Goal: Task Accomplishment & Management: Manage account settings

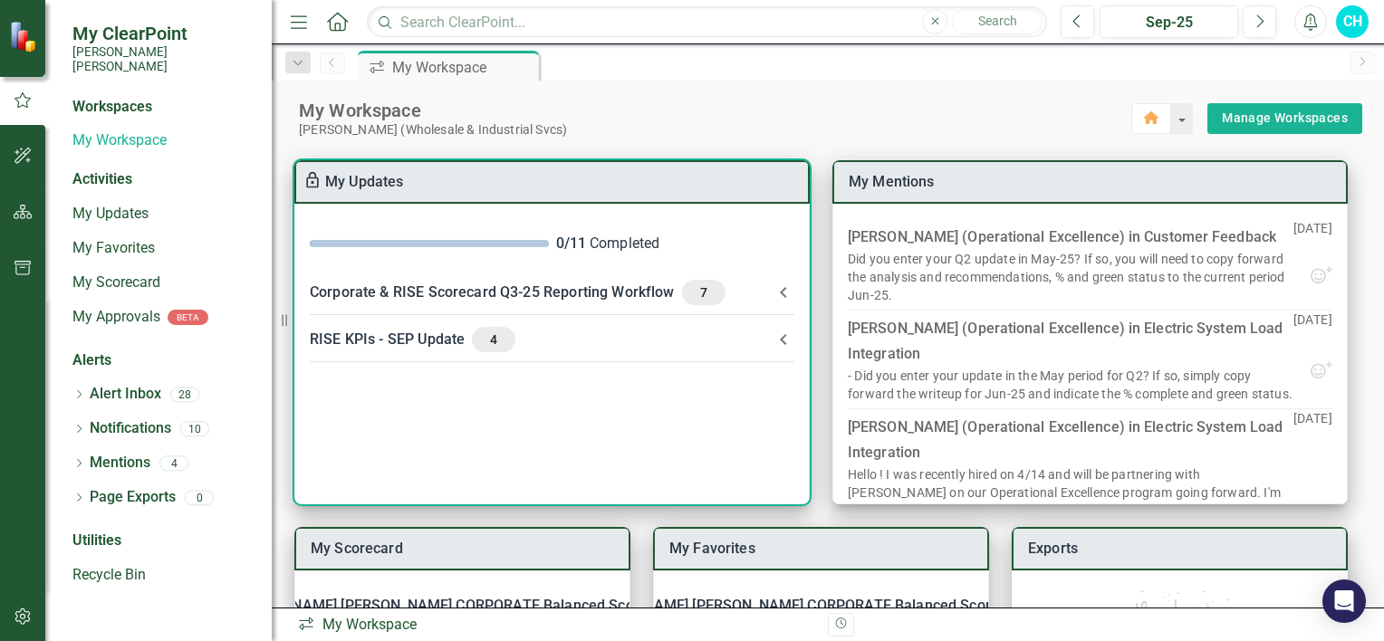
click at [486, 297] on div "Corporate & RISE Scorecard Q3-25 Reporting Workflow 7" at bounding box center [541, 292] width 463 height 25
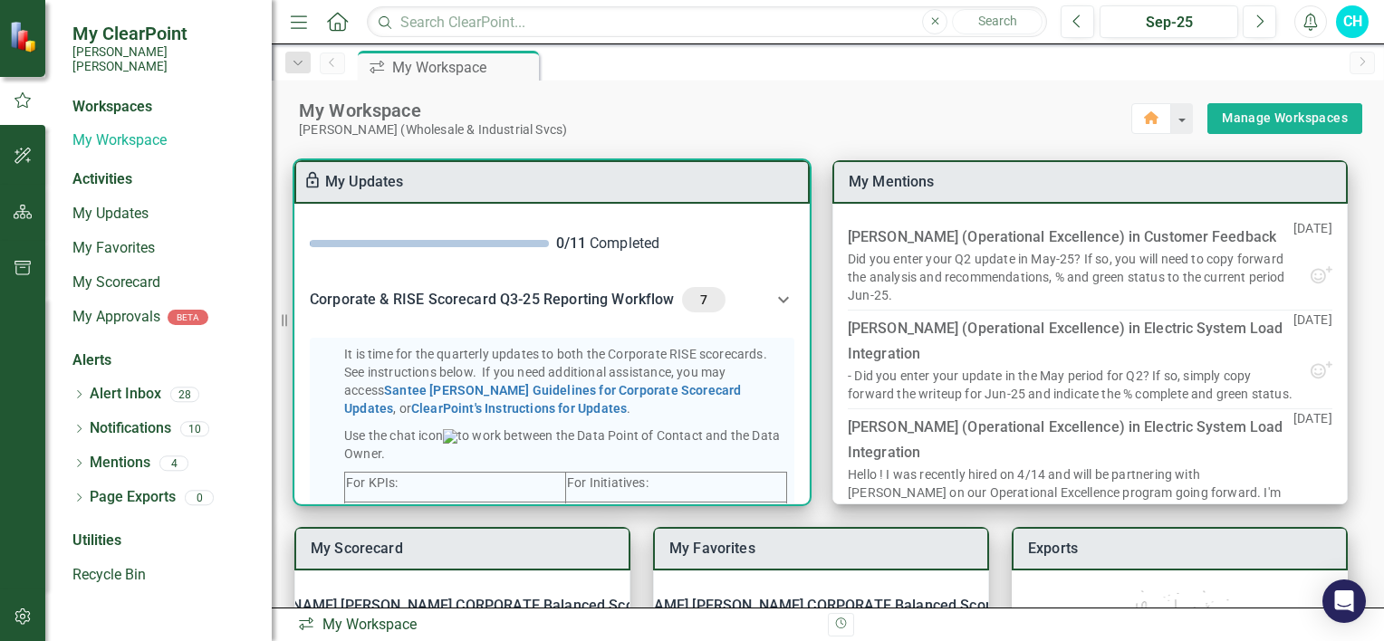
click at [375, 178] on link "My Updates" at bounding box center [364, 181] width 79 height 17
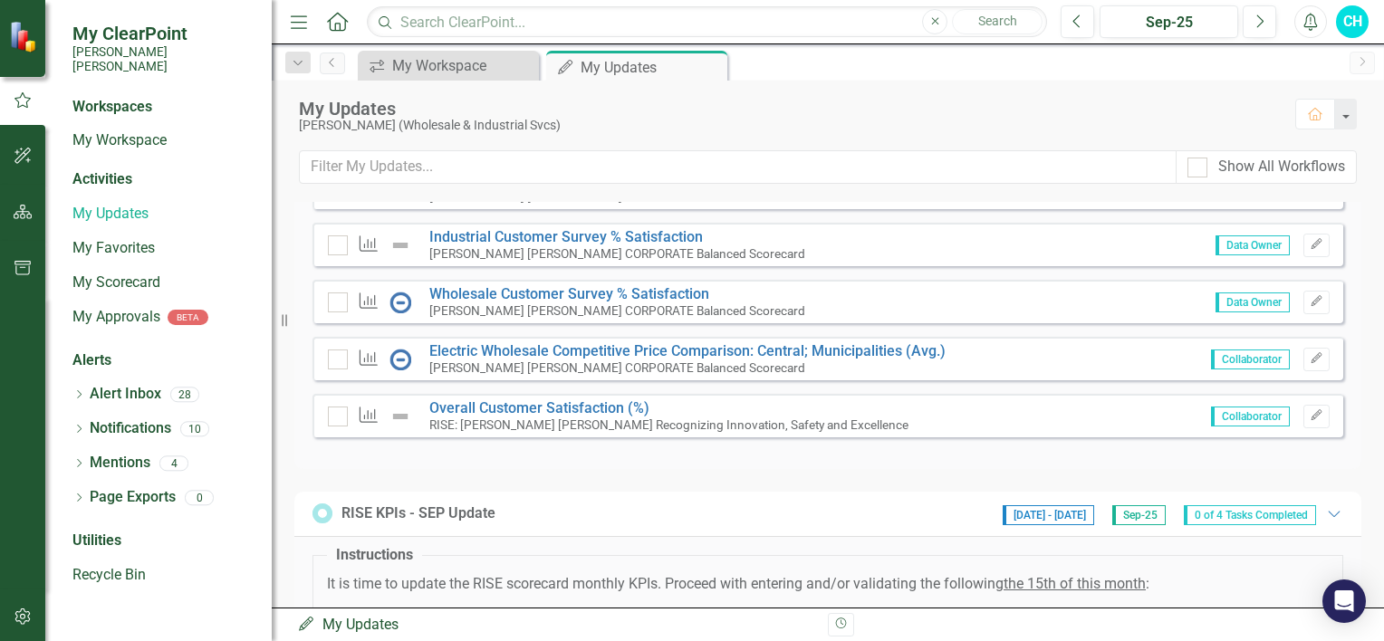
scroll to position [634, 0]
click at [506, 419] on link "Overall Customer Satisfaction (%)" at bounding box center [539, 409] width 220 height 17
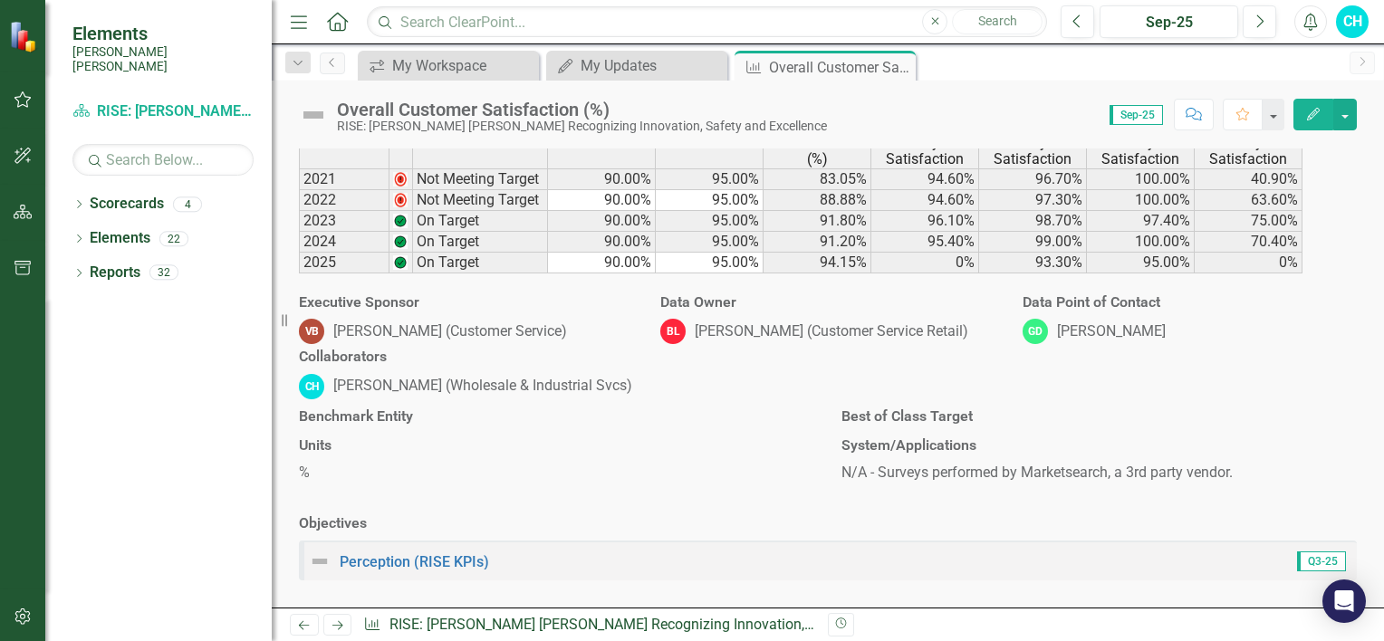
scroll to position [1196, 0]
click at [1268, 274] on td "0%" at bounding box center [1249, 263] width 108 height 21
click at [342, 92] on h3 "KPI Data" at bounding box center [460, 83] width 322 height 16
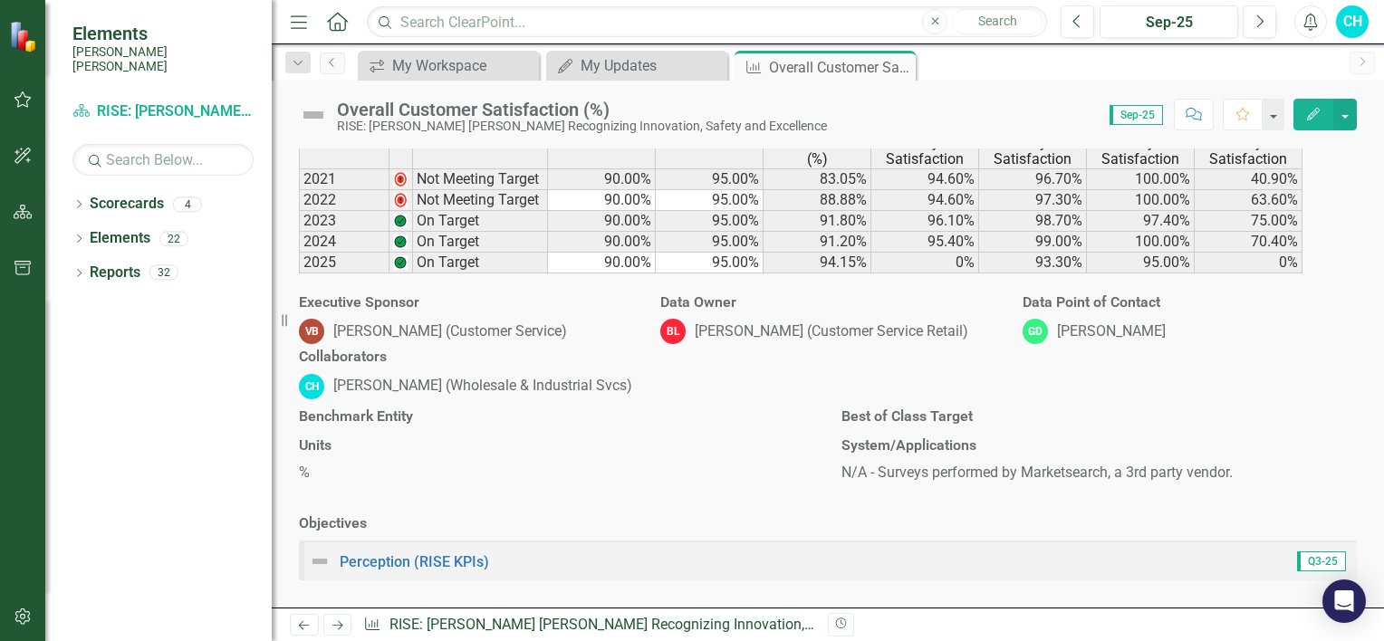
click at [342, 92] on h3 "KPI Data" at bounding box center [460, 83] width 322 height 16
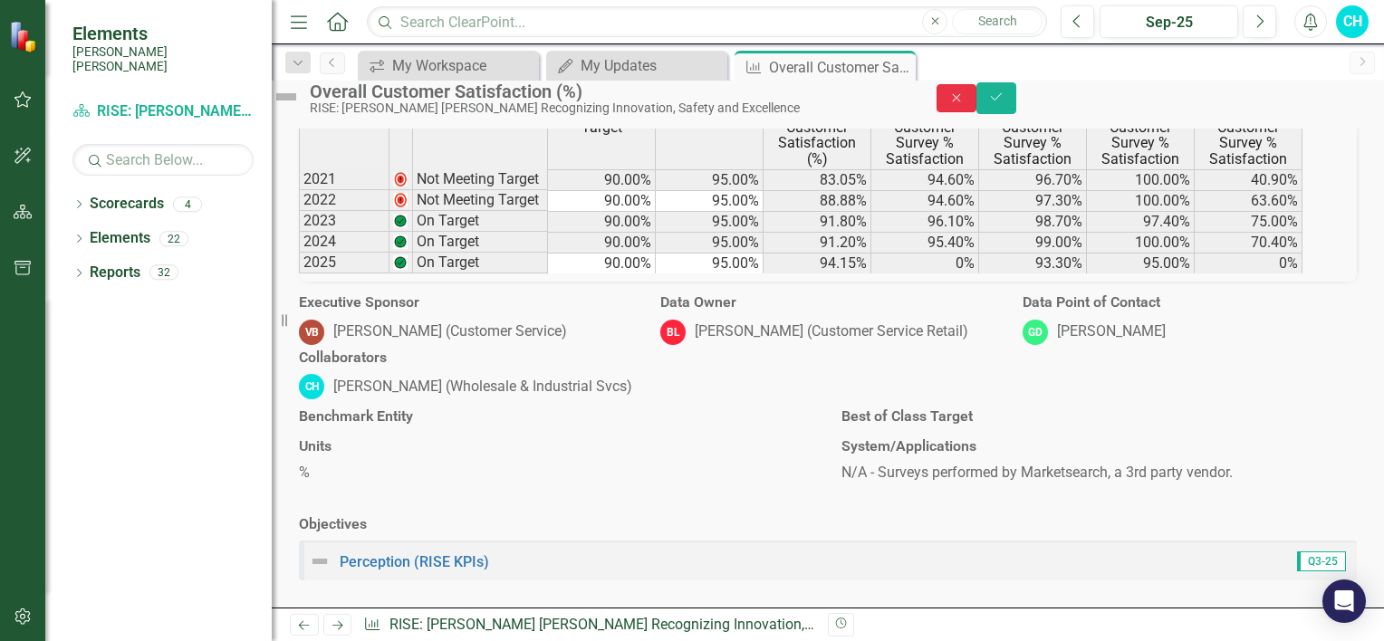
click at [977, 98] on button "Close" at bounding box center [957, 98] width 40 height 28
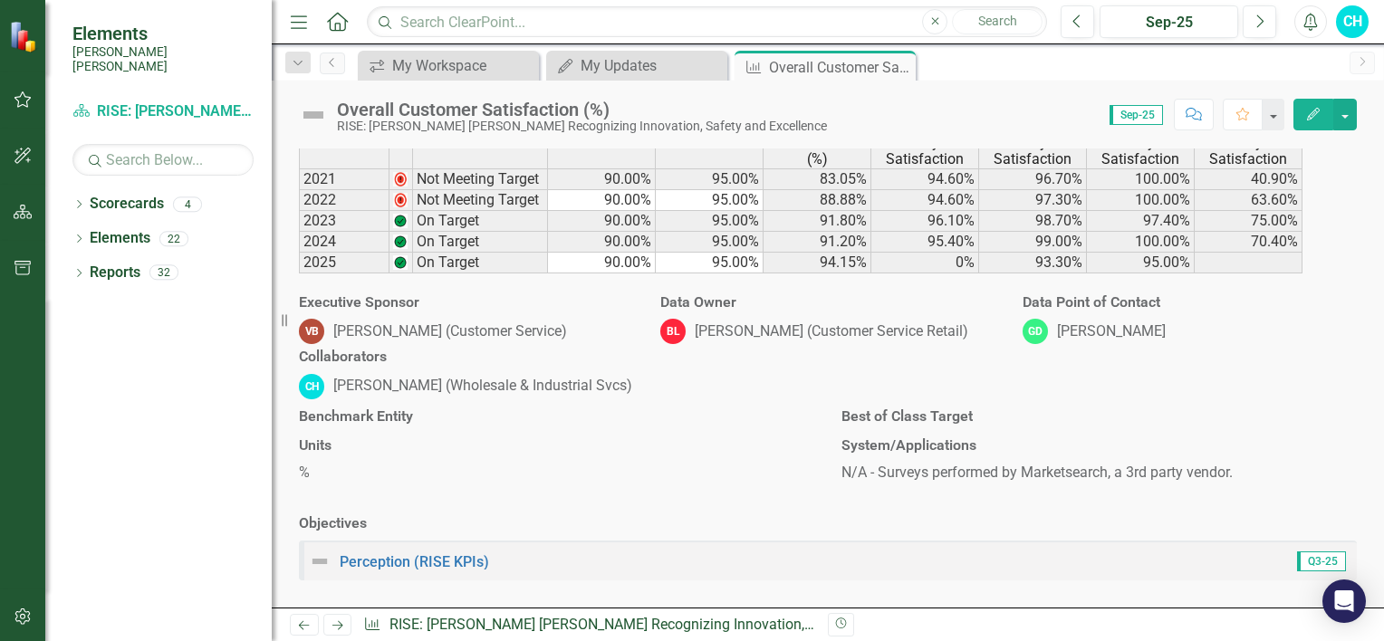
scroll to position [1113, 0]
click at [495, 274] on td "On Target" at bounding box center [480, 263] width 135 height 21
click at [408, 270] on img at bounding box center [400, 262] width 14 height 14
click at [1312, 120] on button "Edit" at bounding box center [1314, 115] width 40 height 32
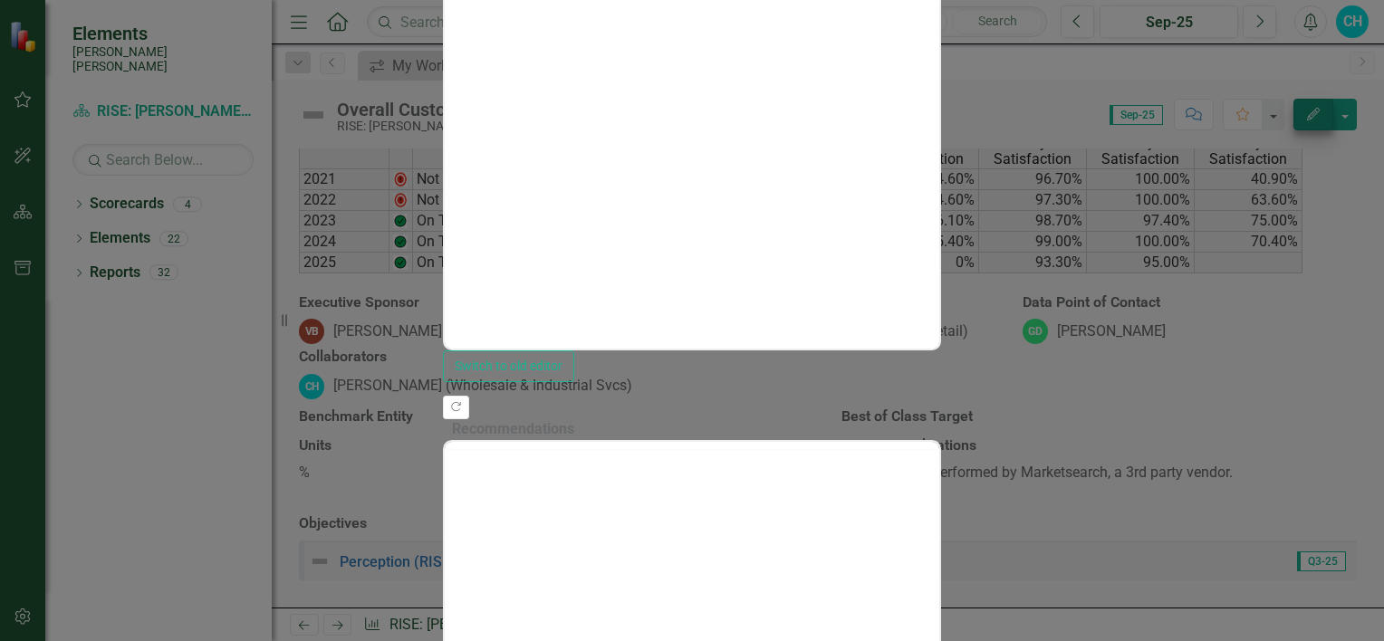
scroll to position [0, 0]
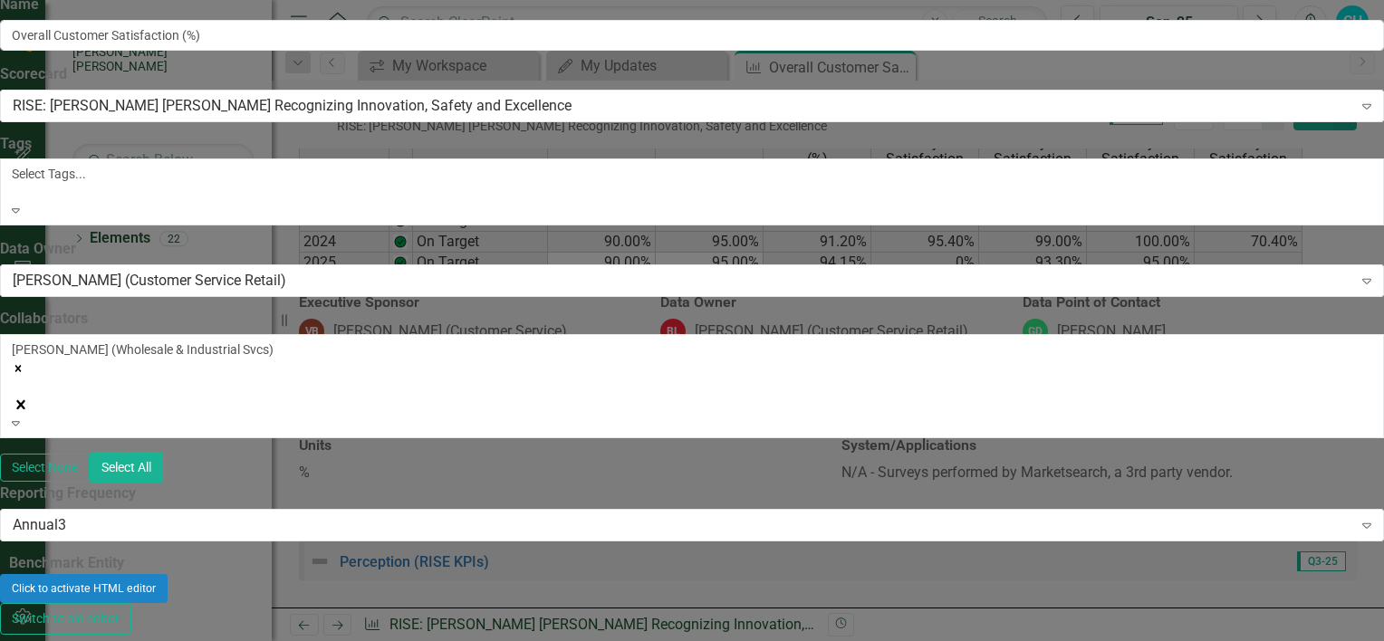
scroll to position [330, 0]
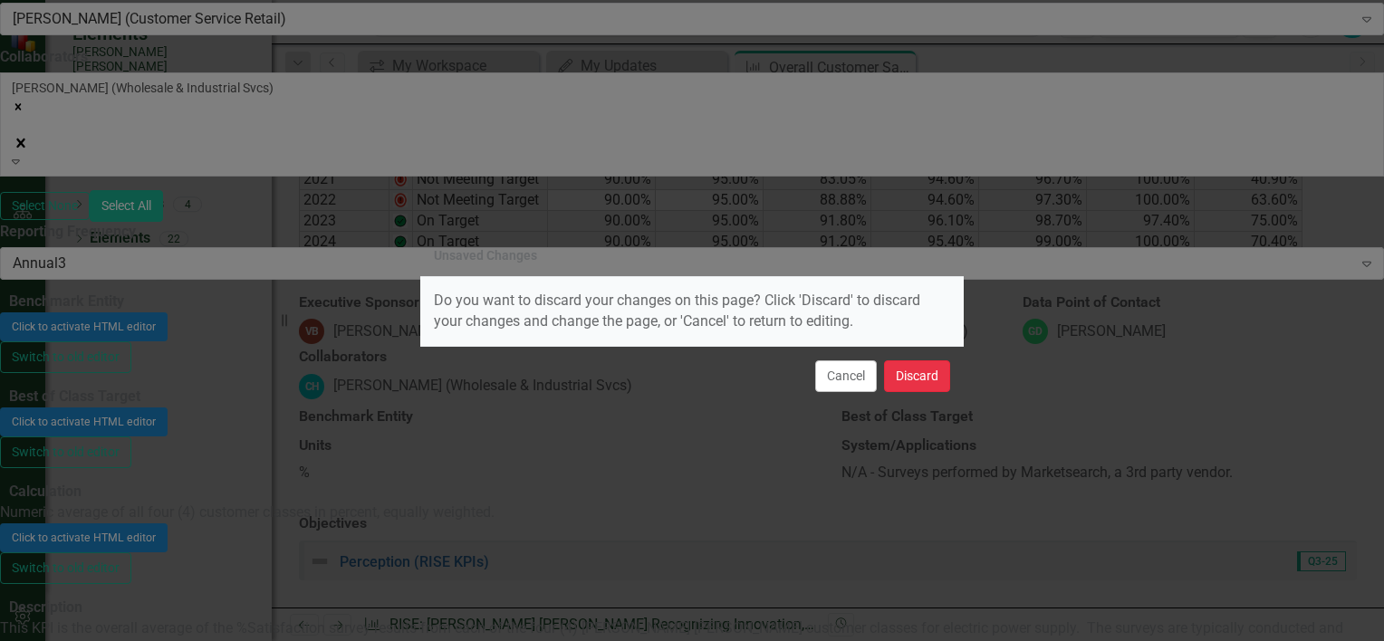
click at [911, 381] on button "Discard" at bounding box center [917, 377] width 66 height 32
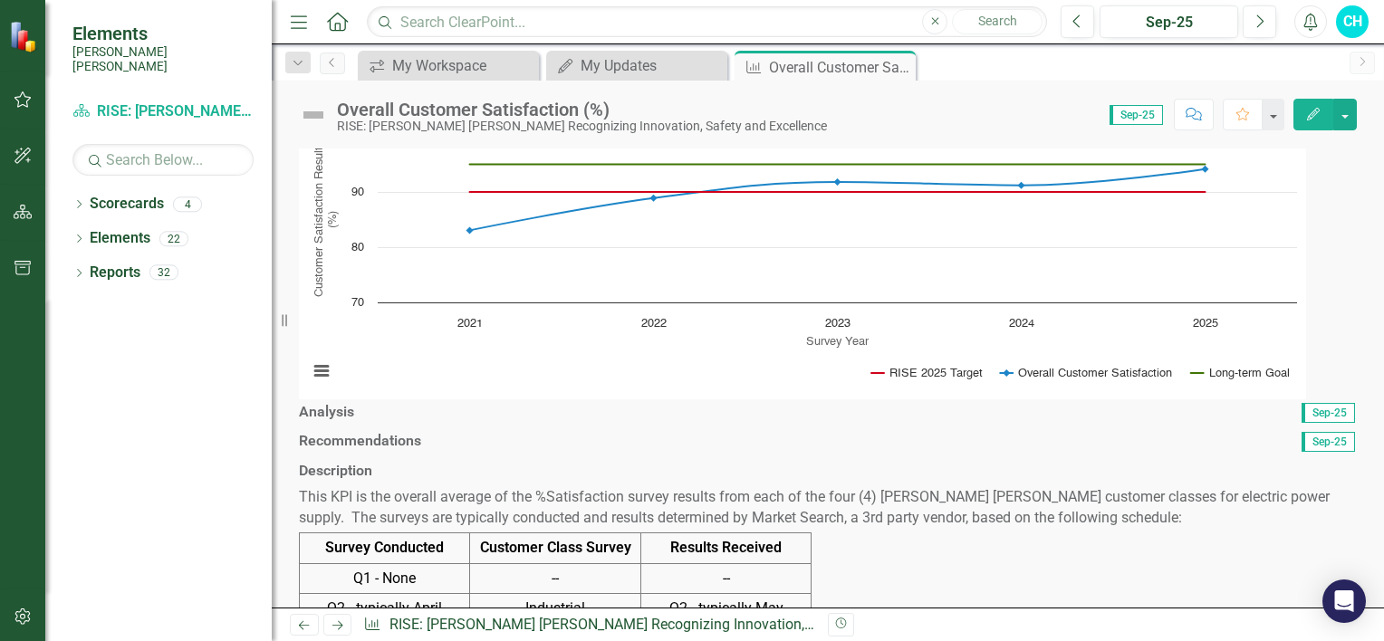
scroll to position [0, 0]
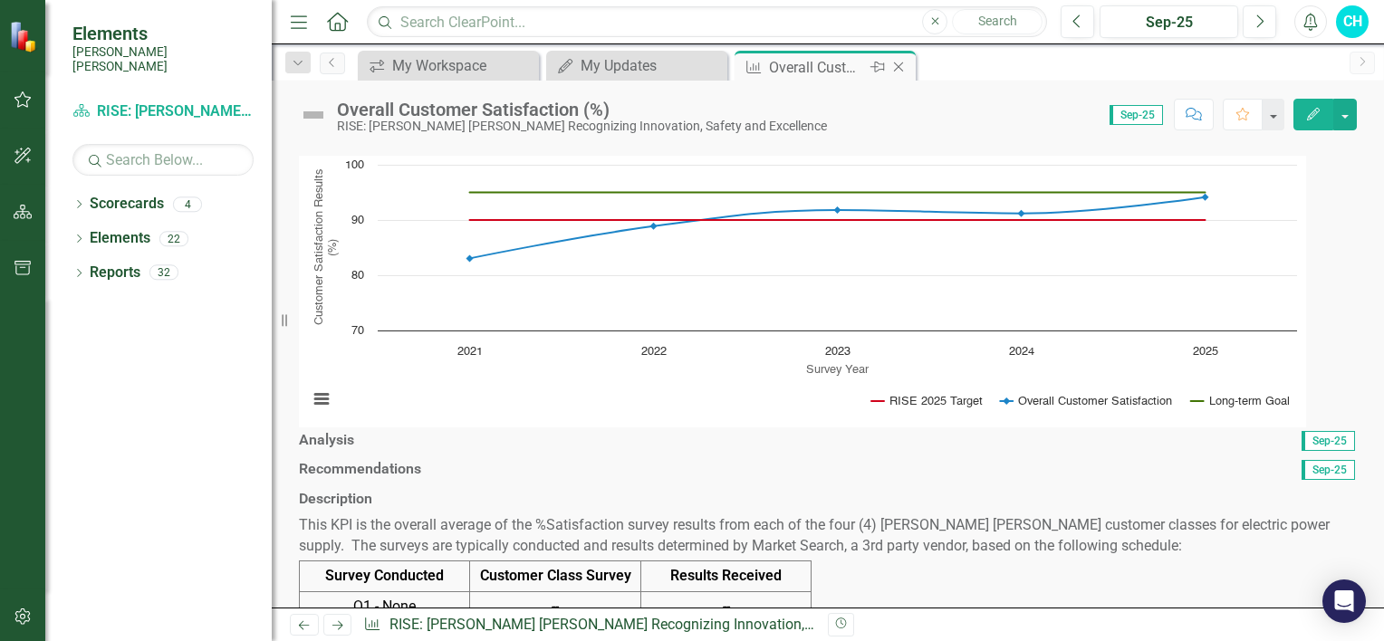
click at [901, 70] on icon "Close" at bounding box center [899, 67] width 18 height 14
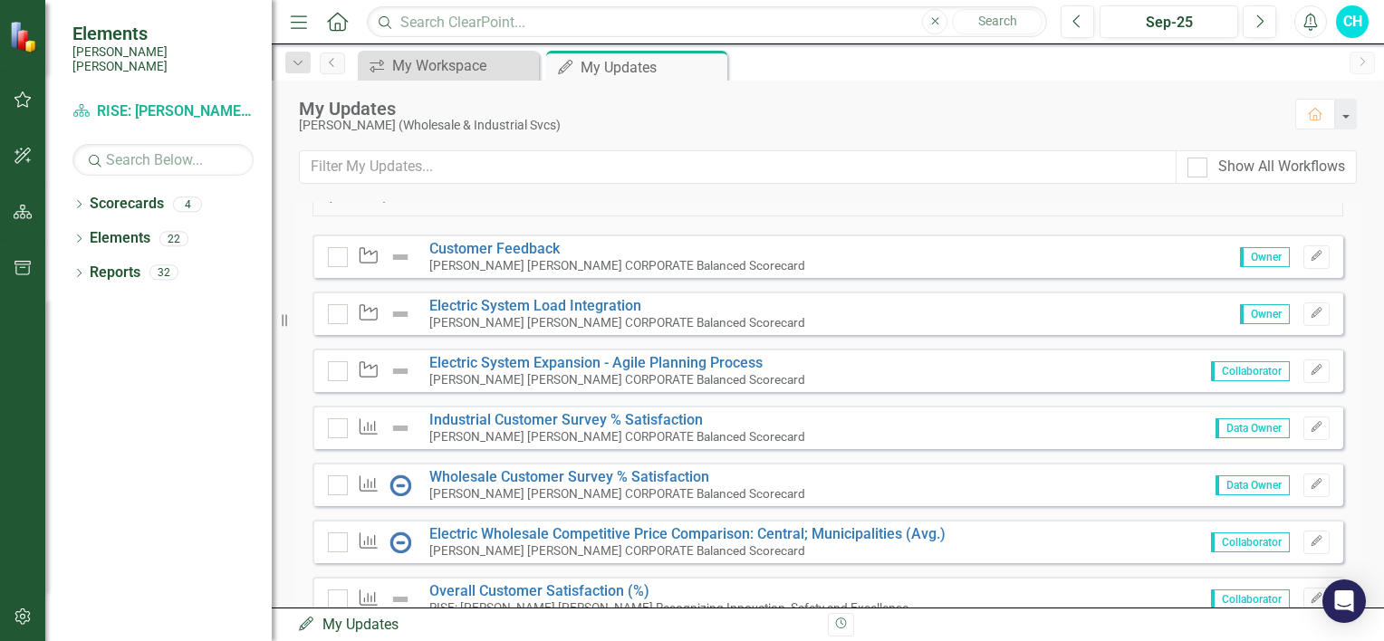
scroll to position [453, 0]
click at [561, 486] on link "Wholesale Customer Survey % Satisfaction​" at bounding box center [569, 476] width 280 height 17
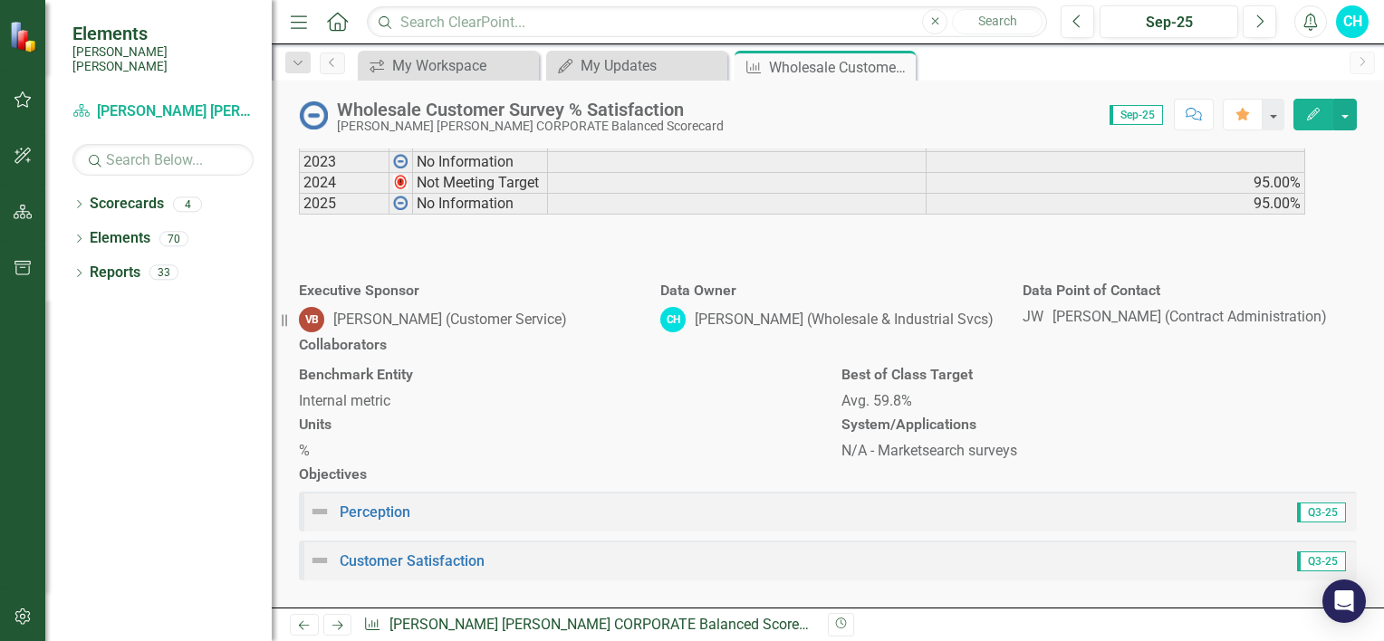
scroll to position [1260, 0]
click at [453, 215] on td "No Information" at bounding box center [480, 204] width 135 height 21
click at [1308, 112] on icon "Edit" at bounding box center [1314, 114] width 16 height 13
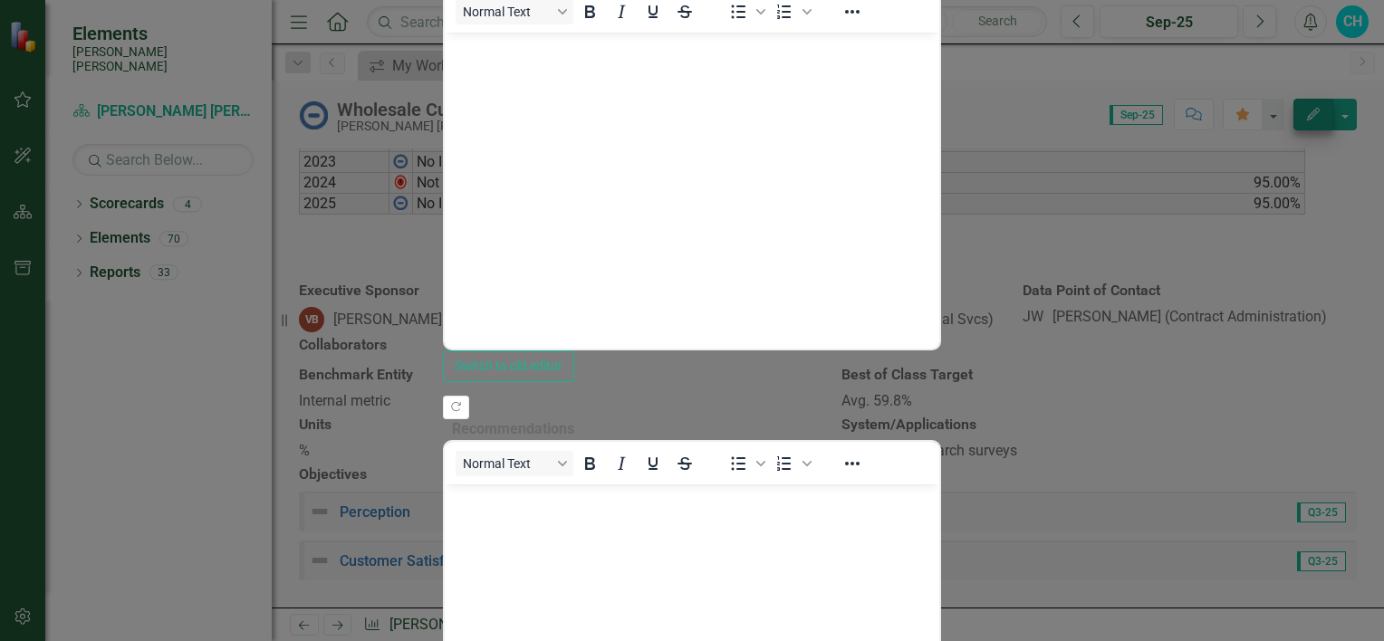
scroll to position [0, 0]
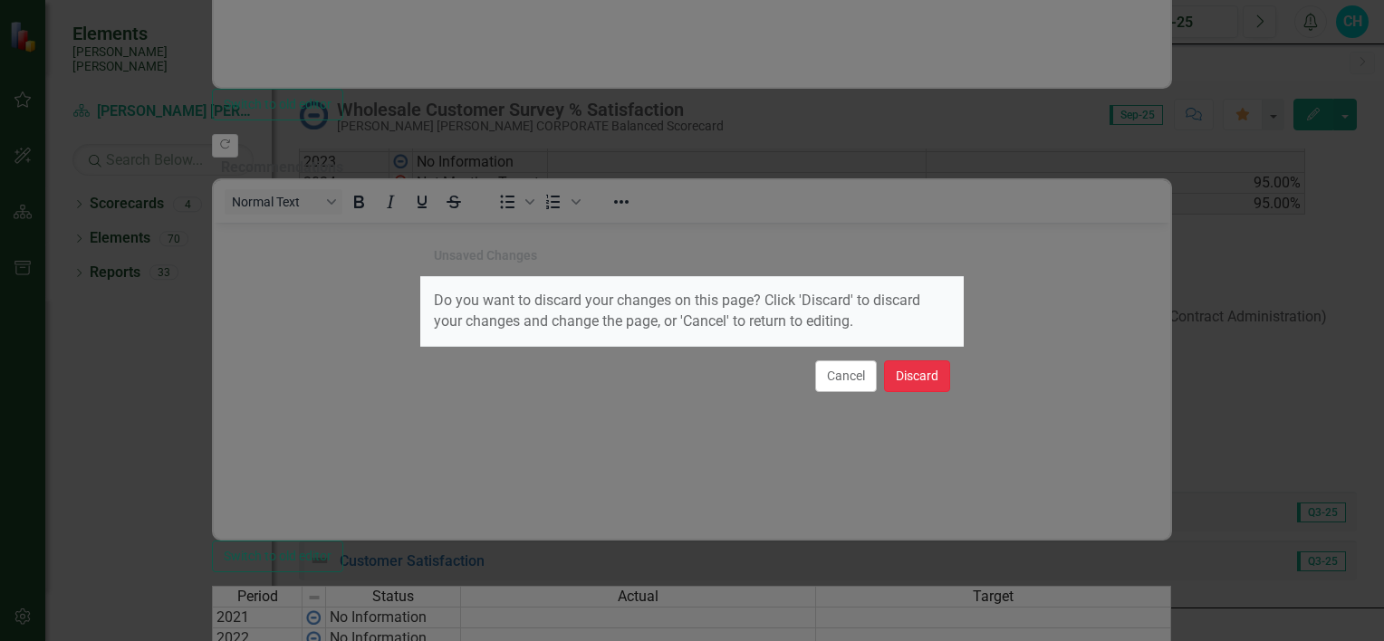
click at [906, 373] on button "Discard" at bounding box center [917, 377] width 66 height 32
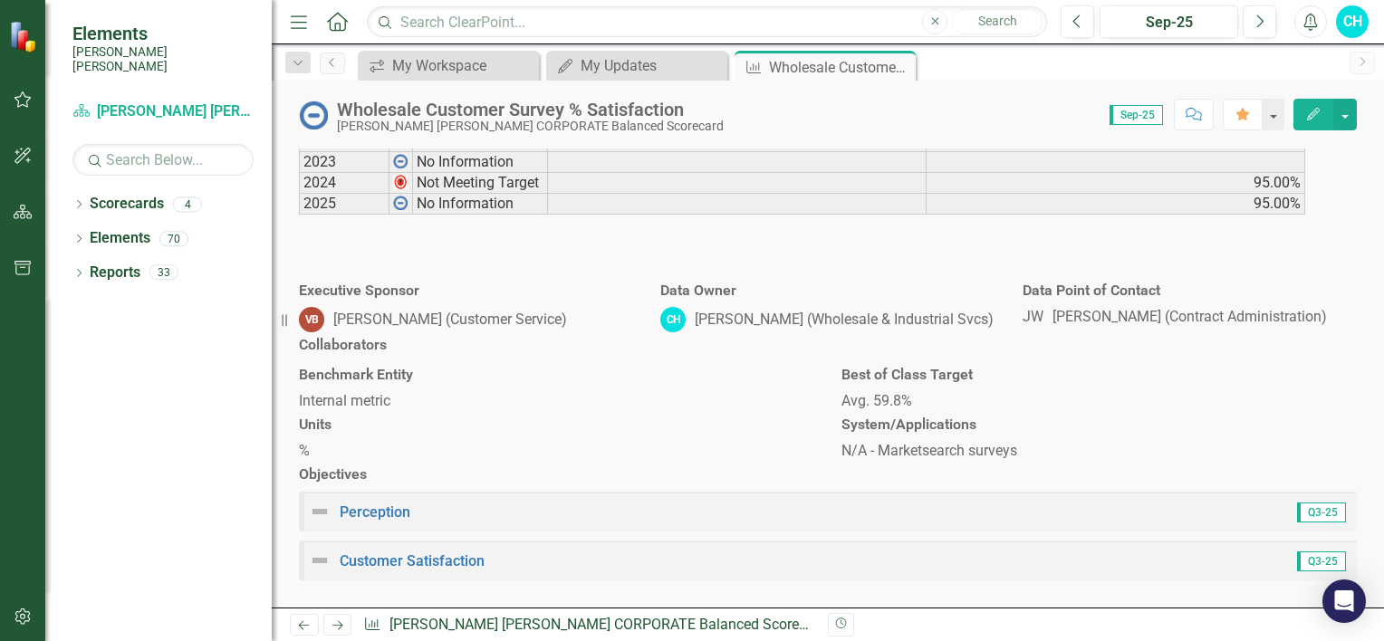
click at [1138, 115] on span "Sep-25" at bounding box center [1136, 115] width 53 height 20
click at [1156, 120] on span "Sep-25" at bounding box center [1136, 115] width 53 height 20
drag, startPoint x: 1156, startPoint y: 120, endPoint x: 1146, endPoint y: 116, distance: 10.6
click at [1146, 116] on span "Sep-25" at bounding box center [1136, 115] width 53 height 20
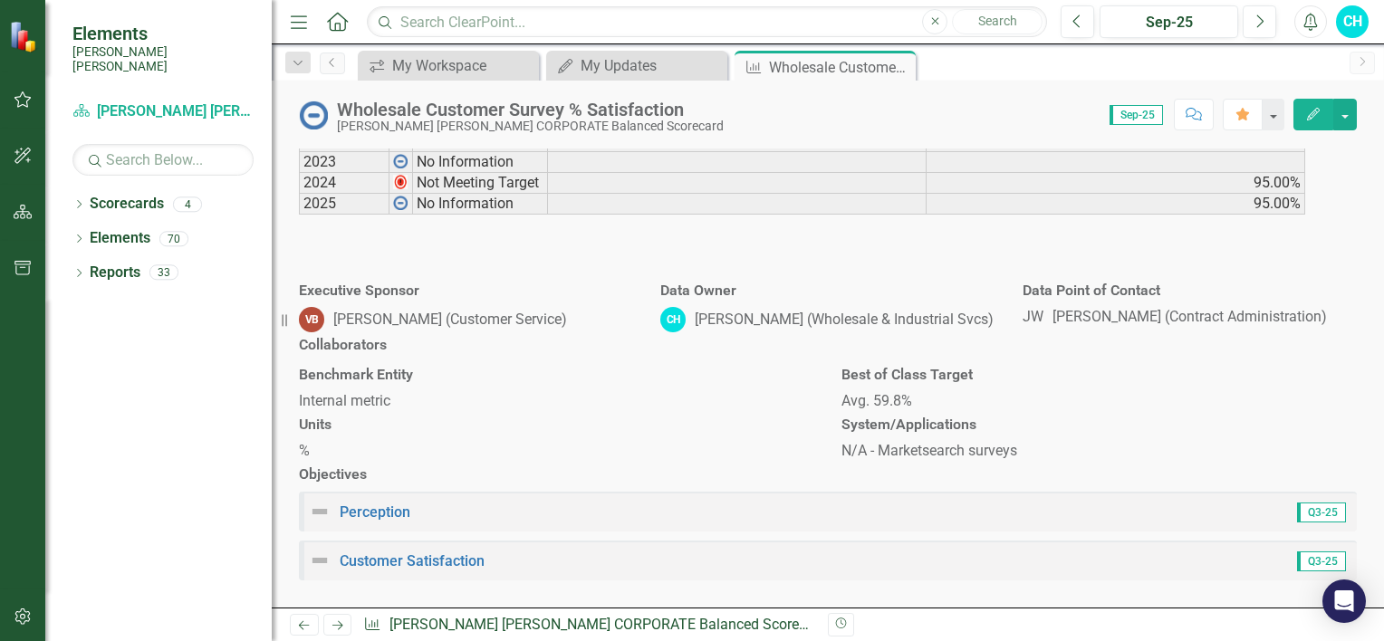
click at [1309, 118] on icon "Edit" at bounding box center [1314, 114] width 16 height 13
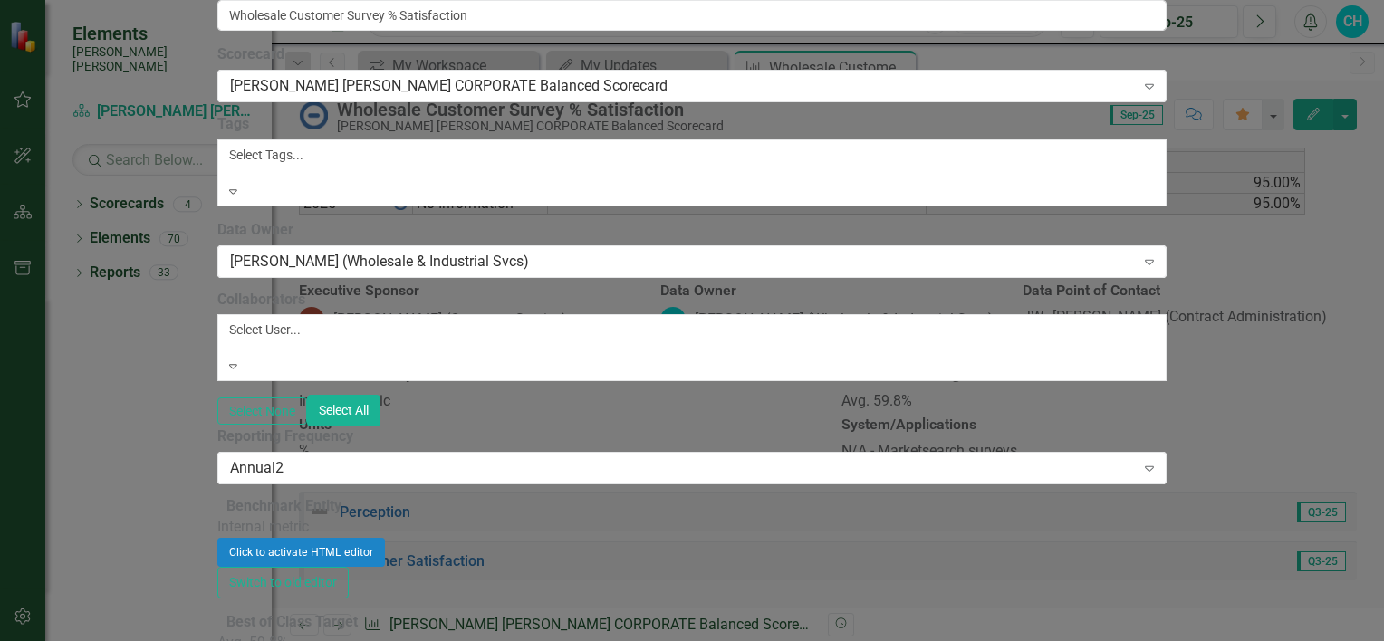
scroll to position [2116, 0]
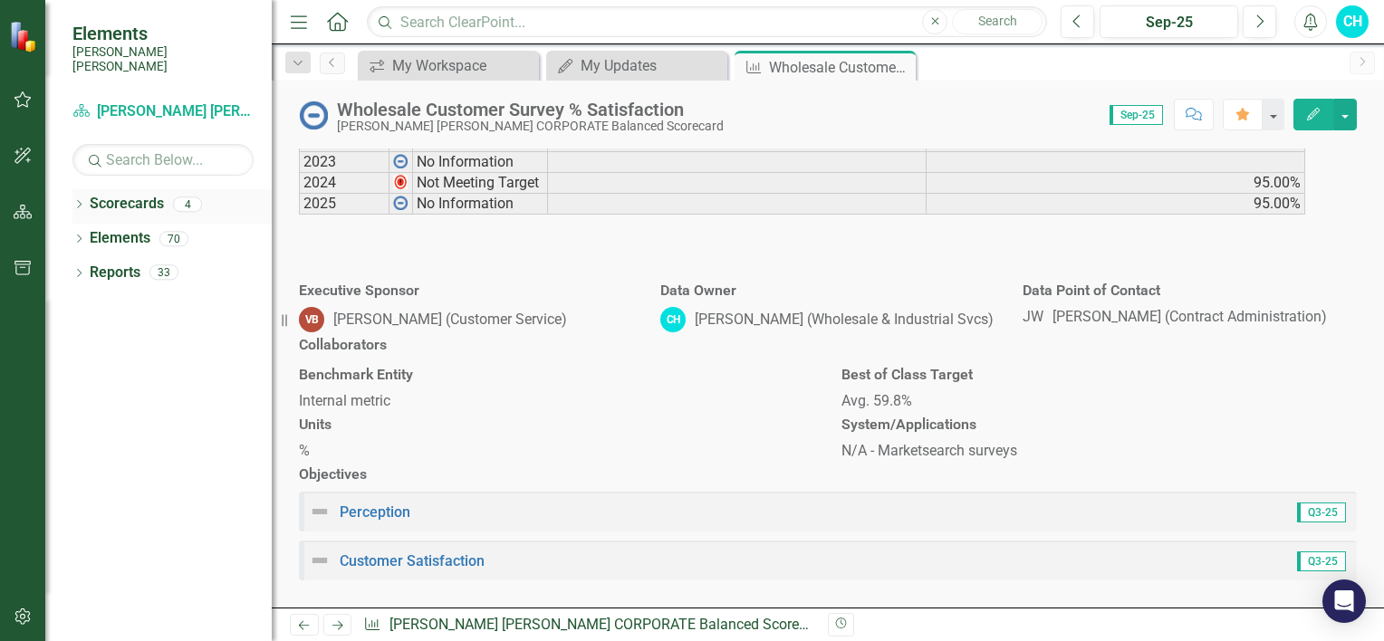
click at [130, 197] on link "Scorecards" at bounding box center [127, 204] width 74 height 21
click at [898, 68] on icon "Close" at bounding box center [899, 67] width 18 height 14
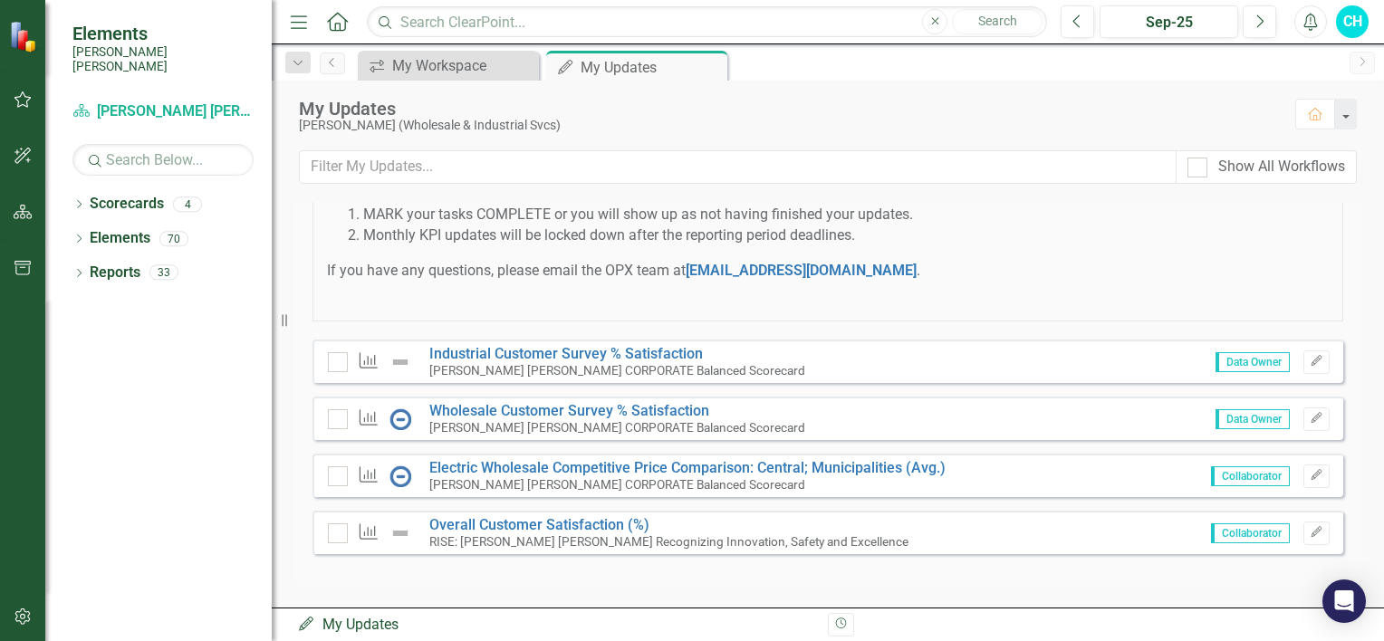
scroll to position [1236, 0]
click at [532, 415] on link "Wholesale Customer Survey % Satisfaction​" at bounding box center [569, 410] width 280 height 17
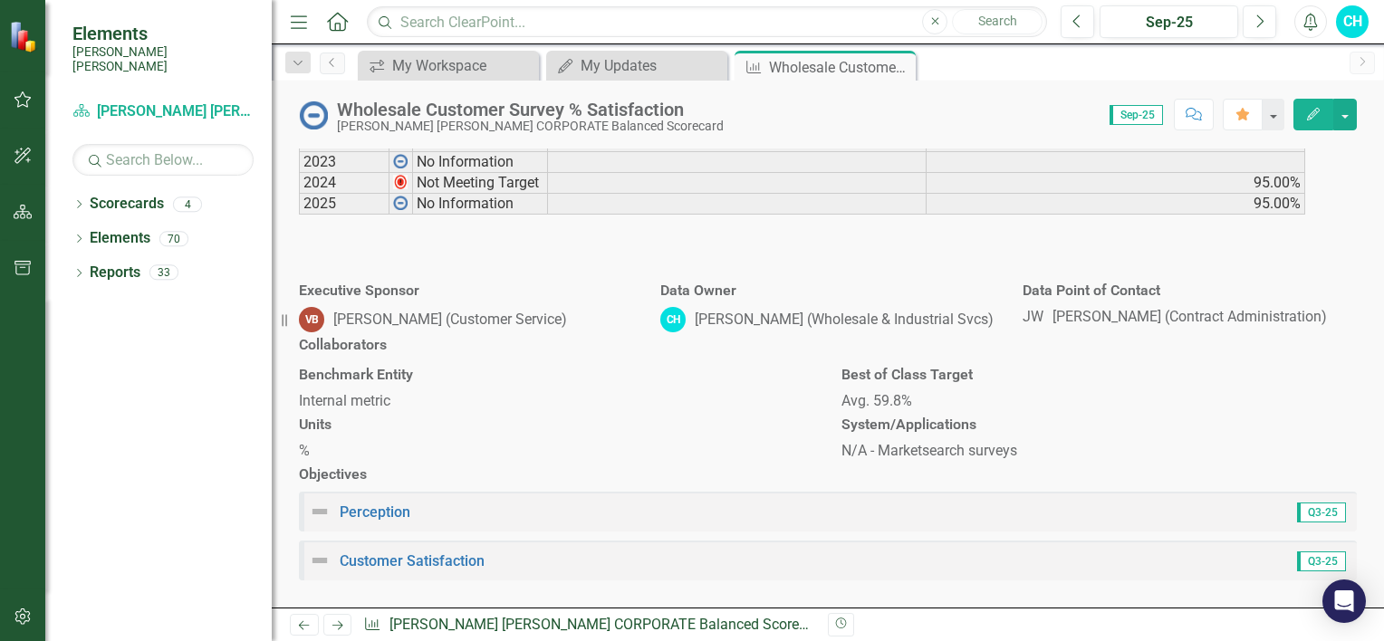
scroll to position [1728, 0]
click at [1302, 115] on button "Edit" at bounding box center [1314, 115] width 40 height 32
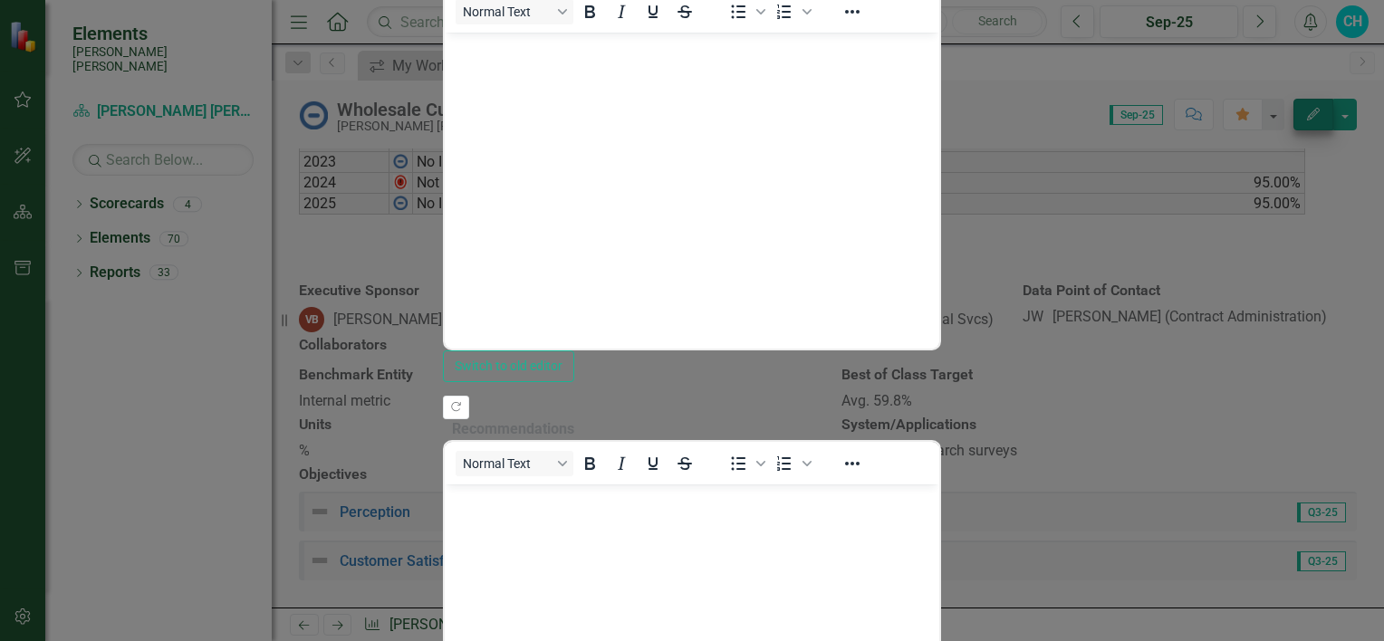
scroll to position [0, 0]
